Goal: Task Accomplishment & Management: Complete application form

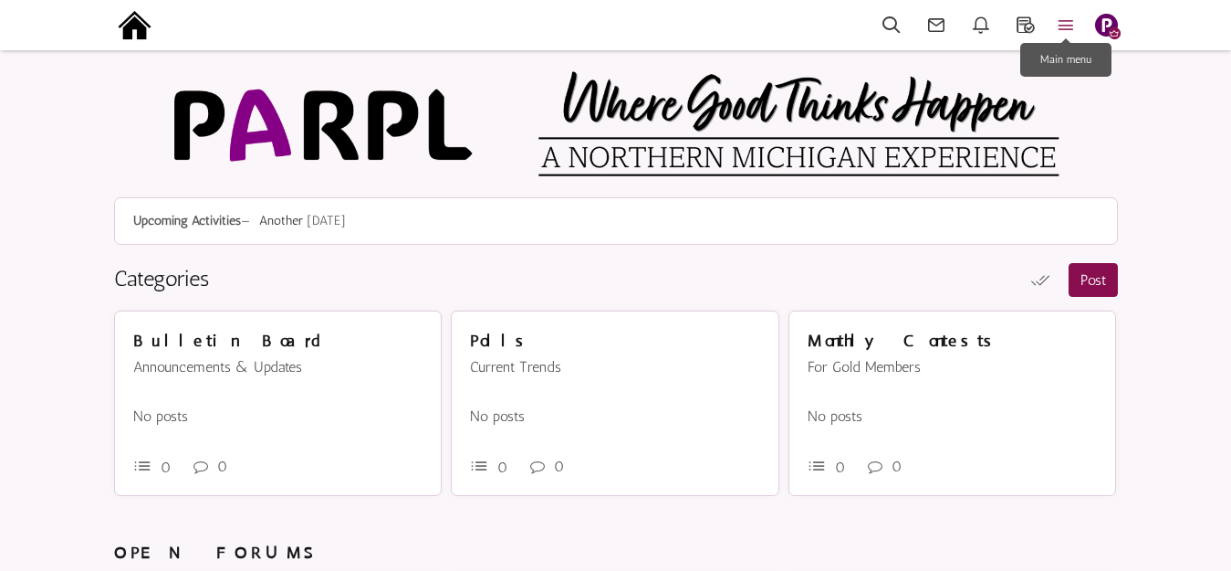
click at [1070, 22] on icon at bounding box center [1066, 25] width 40 height 21
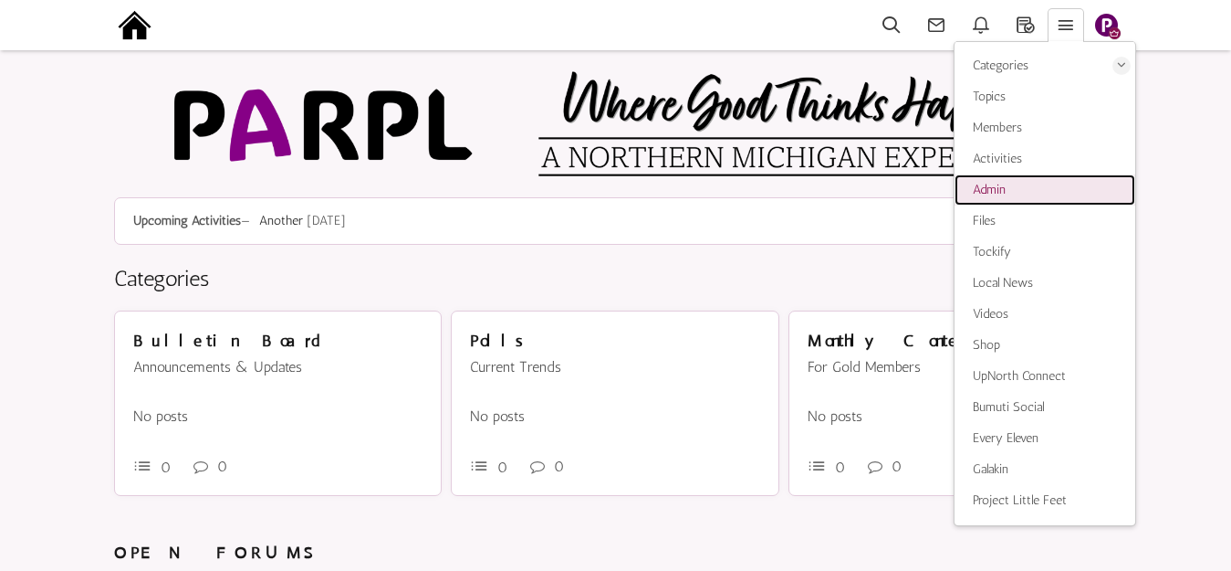
click at [1000, 190] on span "Admin" at bounding box center [989, 190] width 33 height 16
click at [150, 27] on img at bounding box center [134, 25] width 41 height 41
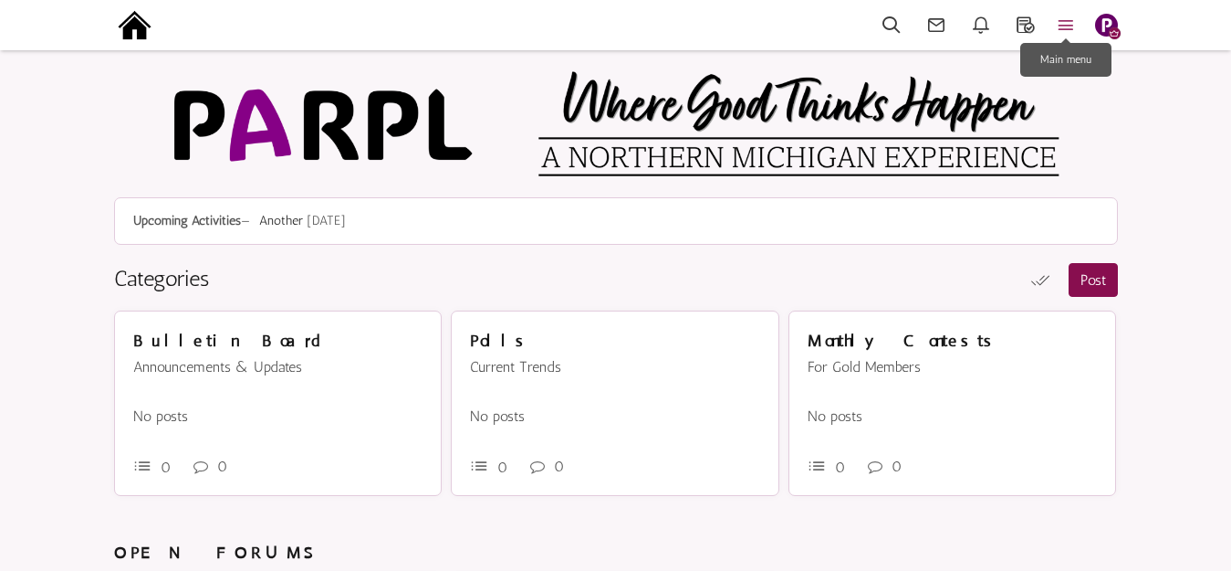
click at [1066, 23] on icon at bounding box center [1066, 25] width 40 height 21
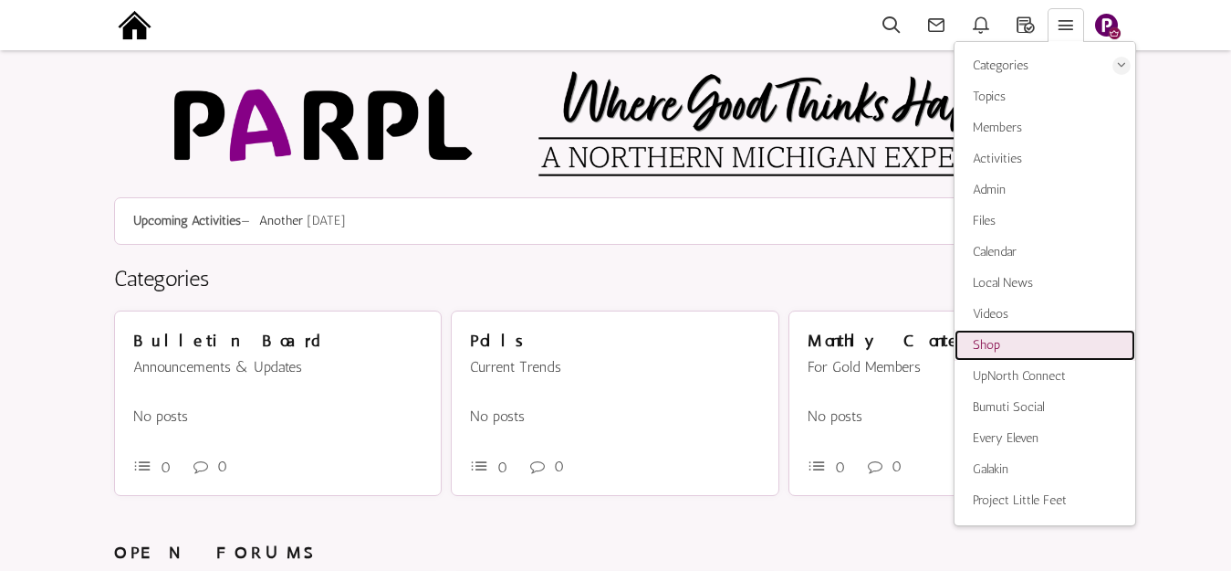
click at [992, 344] on span "Shop" at bounding box center [986, 345] width 27 height 16
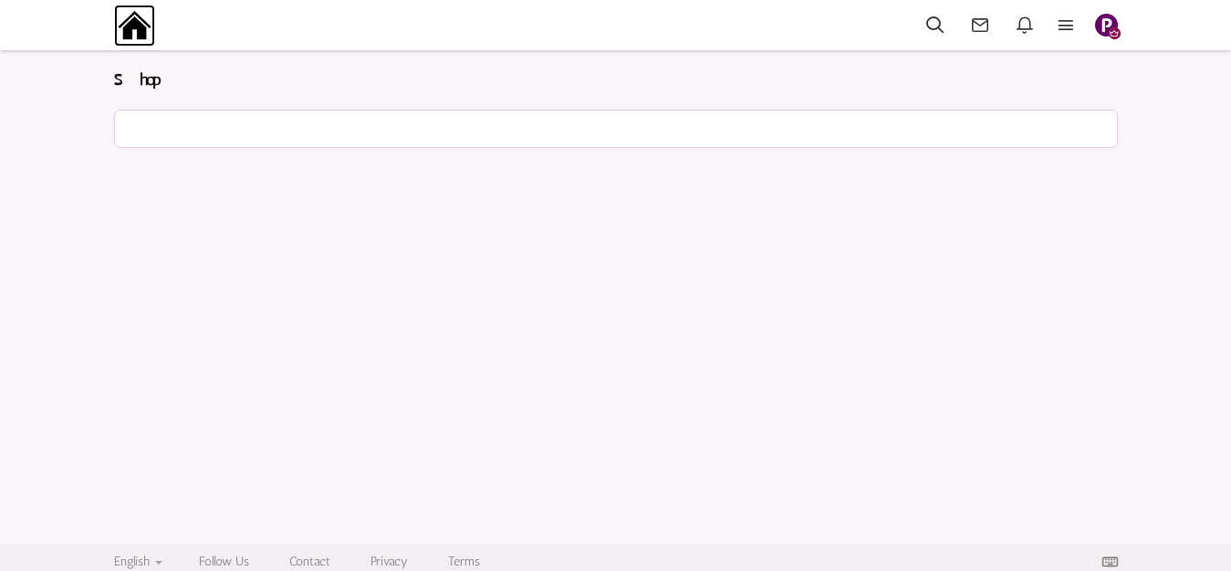
click at [143, 24] on img at bounding box center [134, 25] width 41 height 41
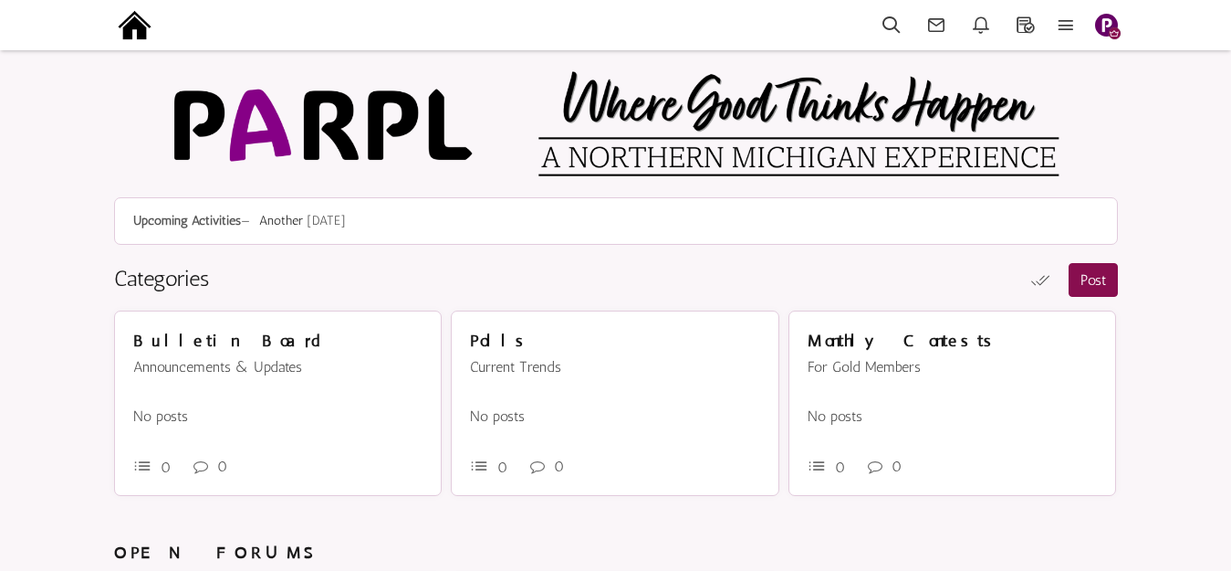
scroll to position [659, 0]
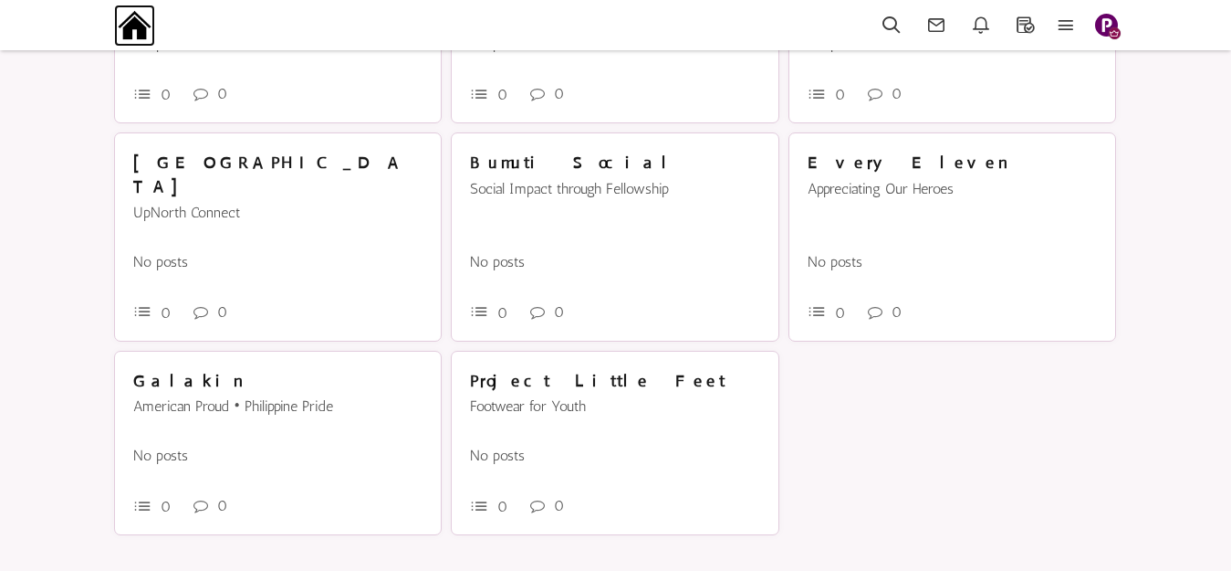
click at [132, 30] on img at bounding box center [134, 25] width 41 height 41
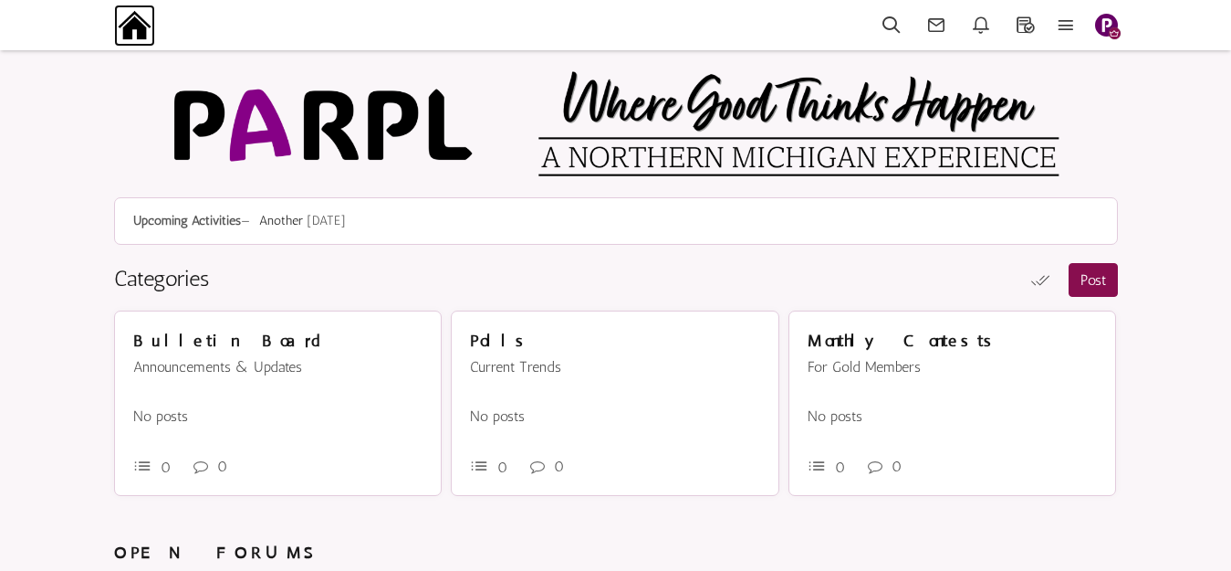
click at [135, 29] on img at bounding box center [134, 25] width 41 height 41
click at [1069, 18] on icon at bounding box center [1066, 25] width 40 height 21
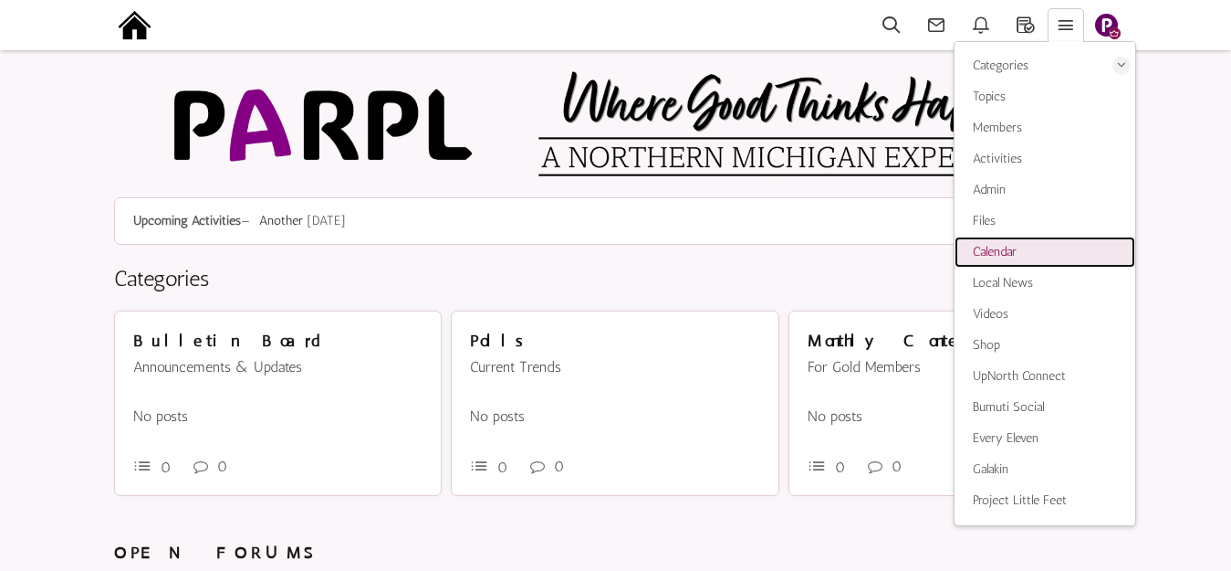
click at [1017, 249] on span "Calendar" at bounding box center [995, 252] width 44 height 16
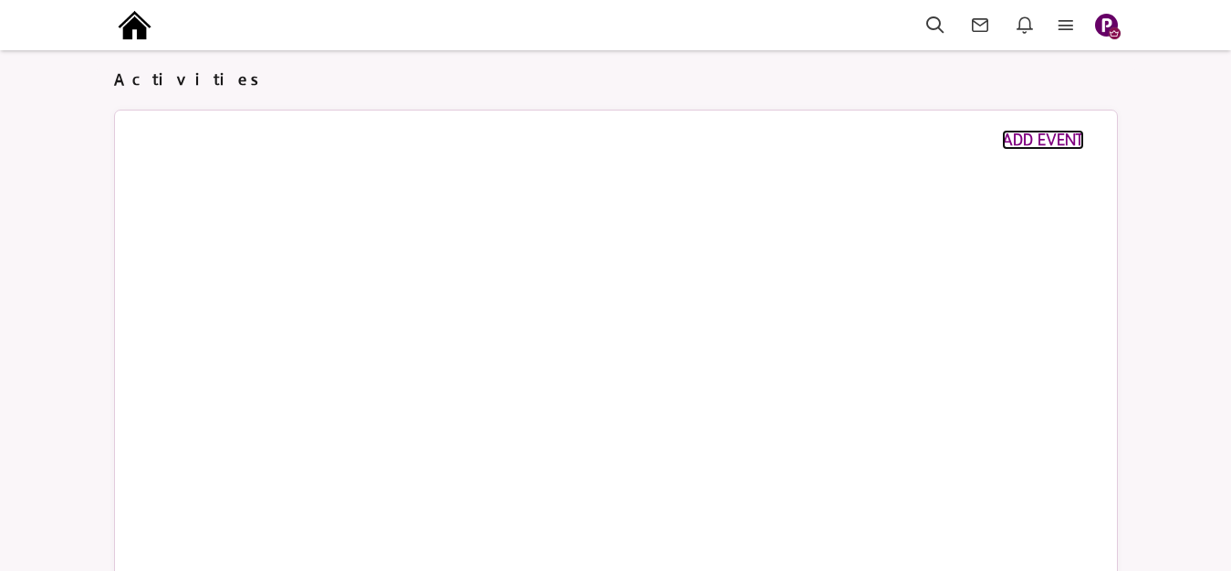
click at [1056, 140] on span "ADD EVENT" at bounding box center [1043, 140] width 82 height 20
